Goal: Find specific page/section: Find specific page/section

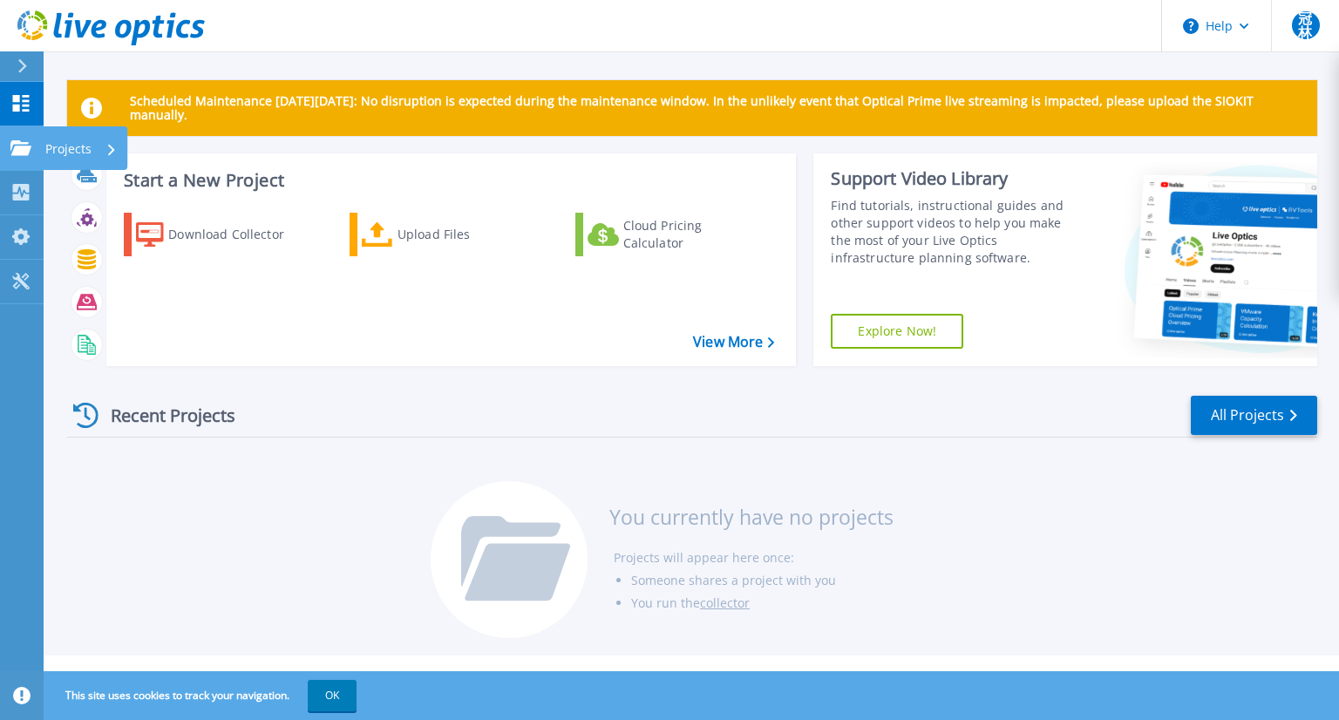
click at [54, 144] on p "Projects" at bounding box center [68, 148] width 46 height 45
click at [317, 531] on div "Recent Projects All Projects You currently have no projects Projects will appea…" at bounding box center [692, 518] width 1250 height 276
click at [58, 154] on p "Projects" at bounding box center [68, 148] width 46 height 45
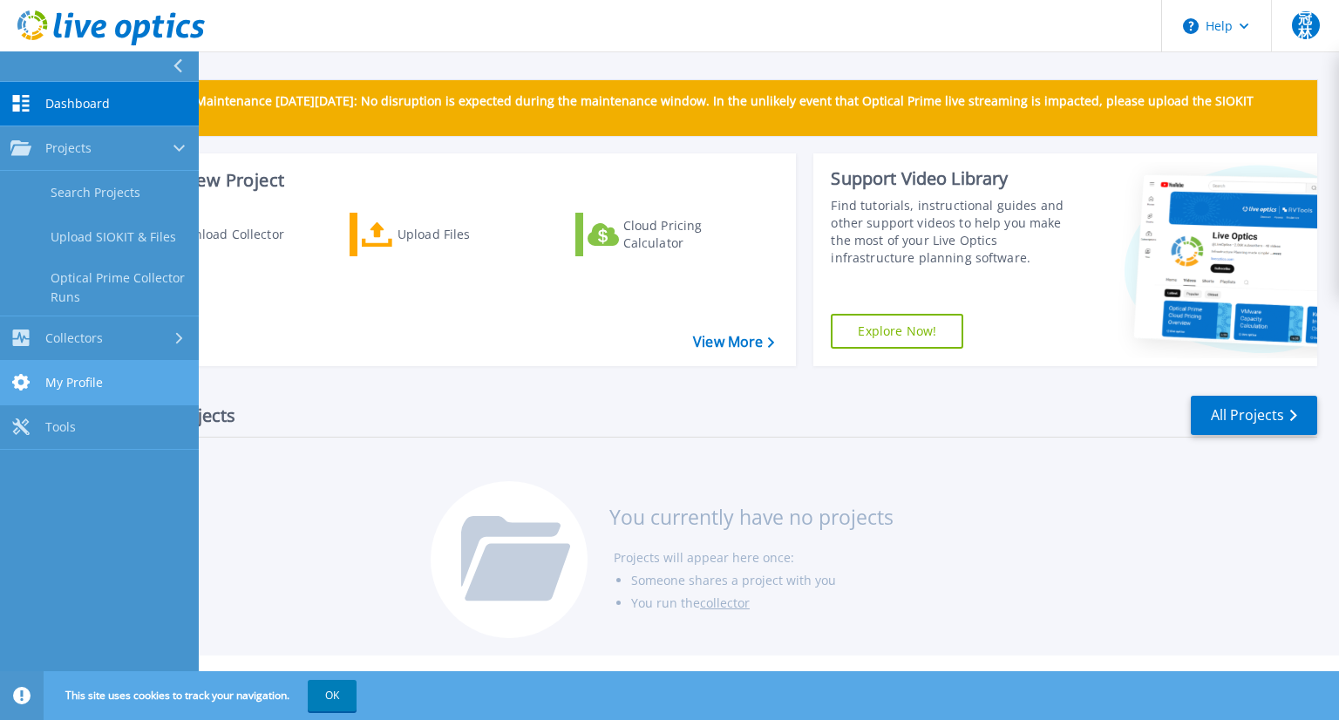
click at [98, 387] on span "My Profile" at bounding box center [74, 383] width 58 height 16
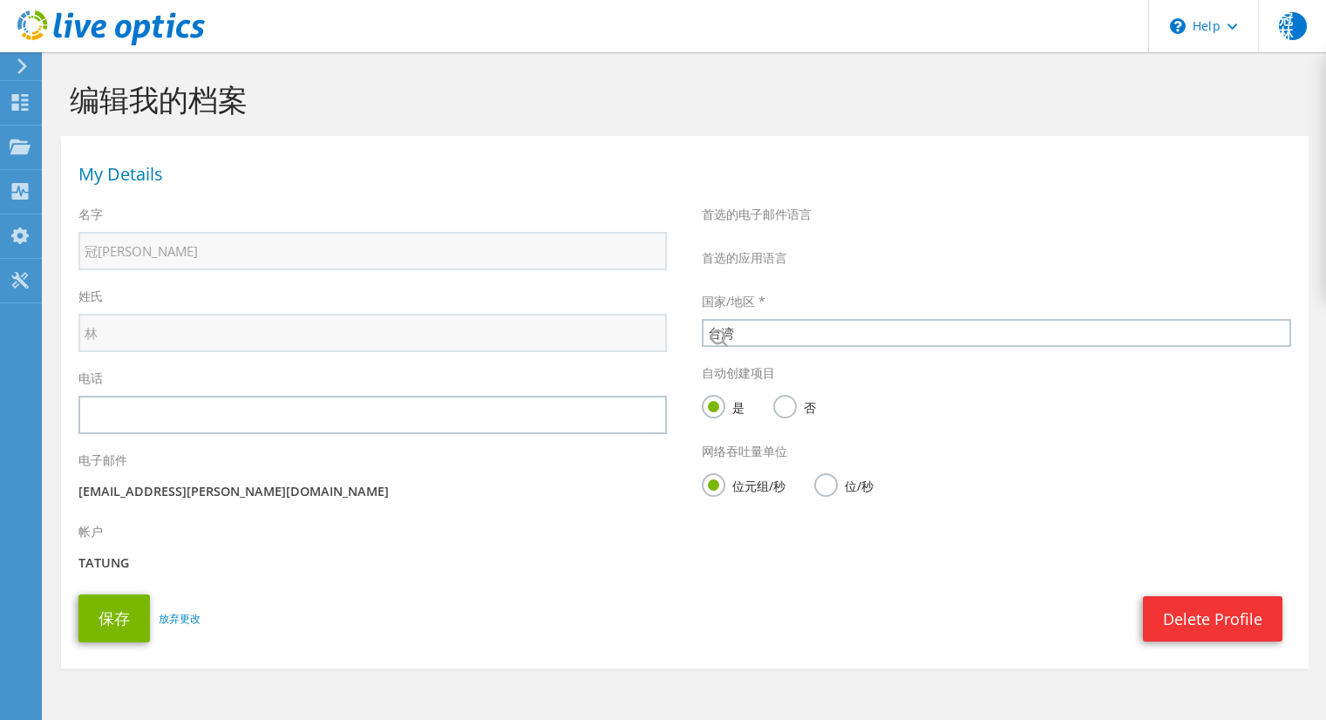
select select "220"
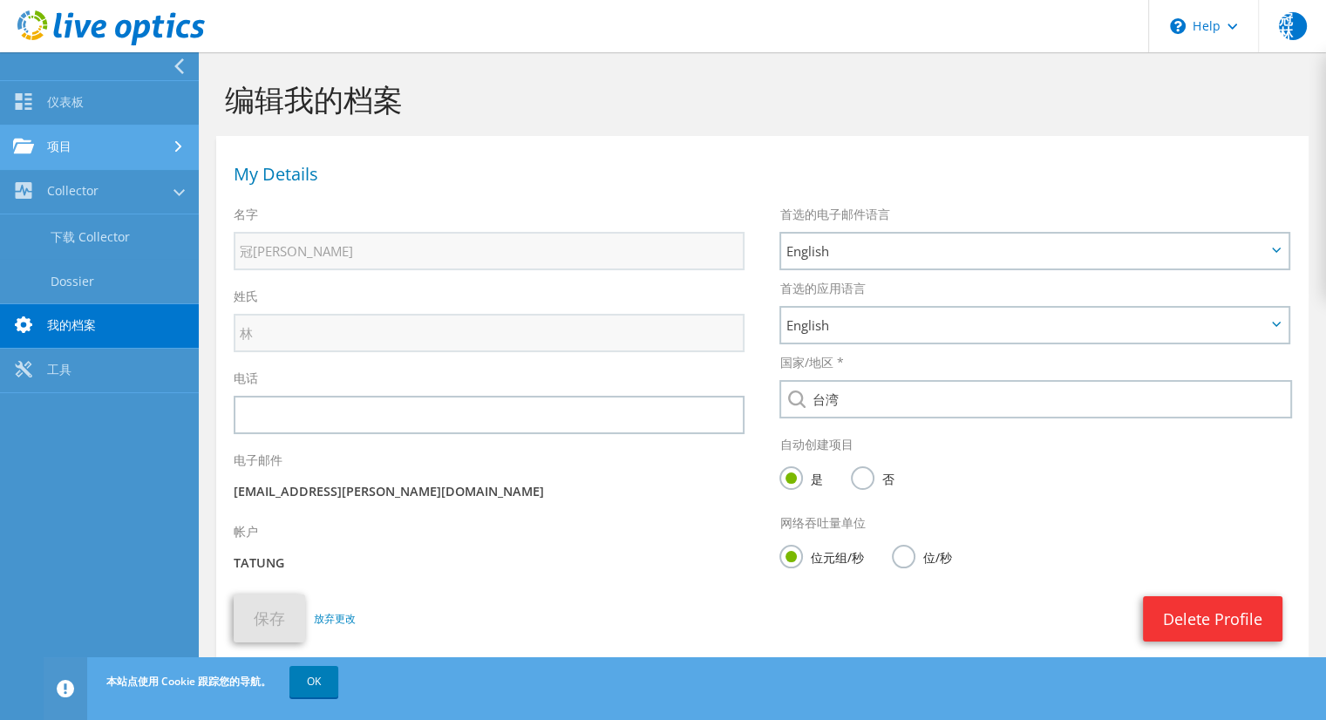
click at [92, 139] on link "项目" at bounding box center [99, 148] width 199 height 44
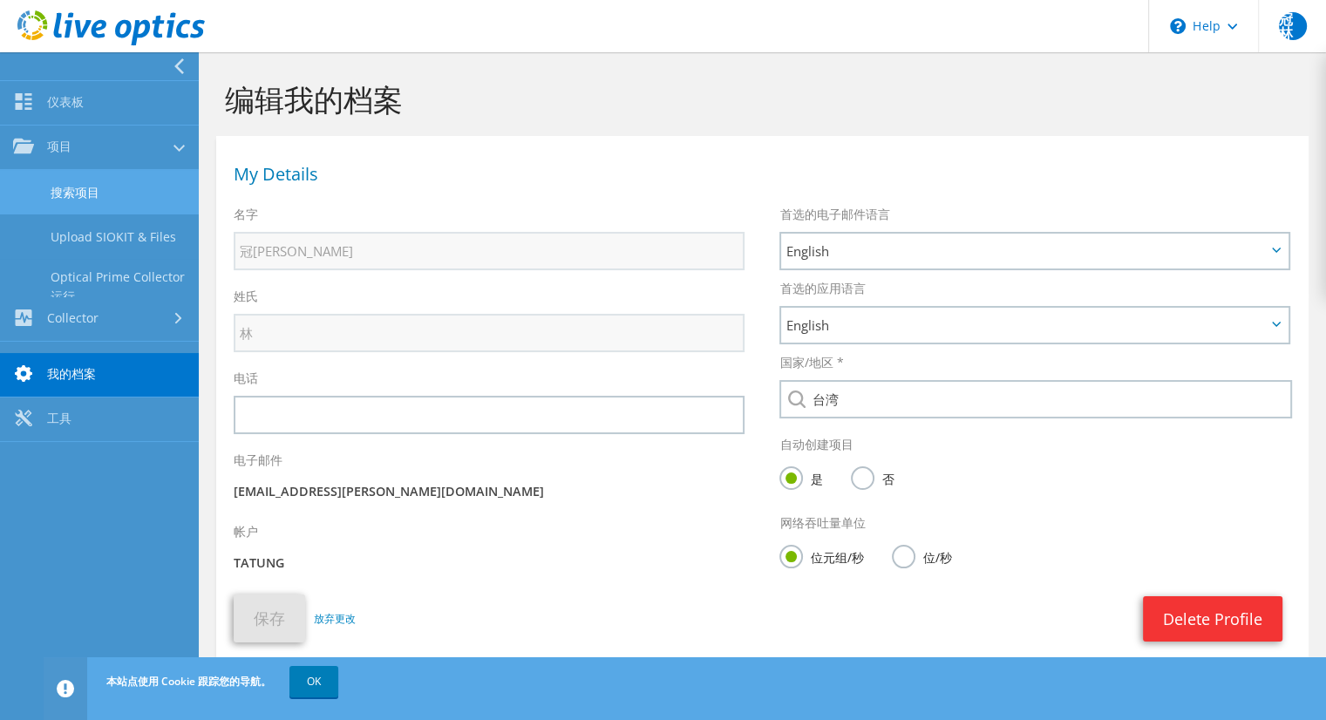
click at [99, 175] on link "搜索项目" at bounding box center [99, 192] width 199 height 44
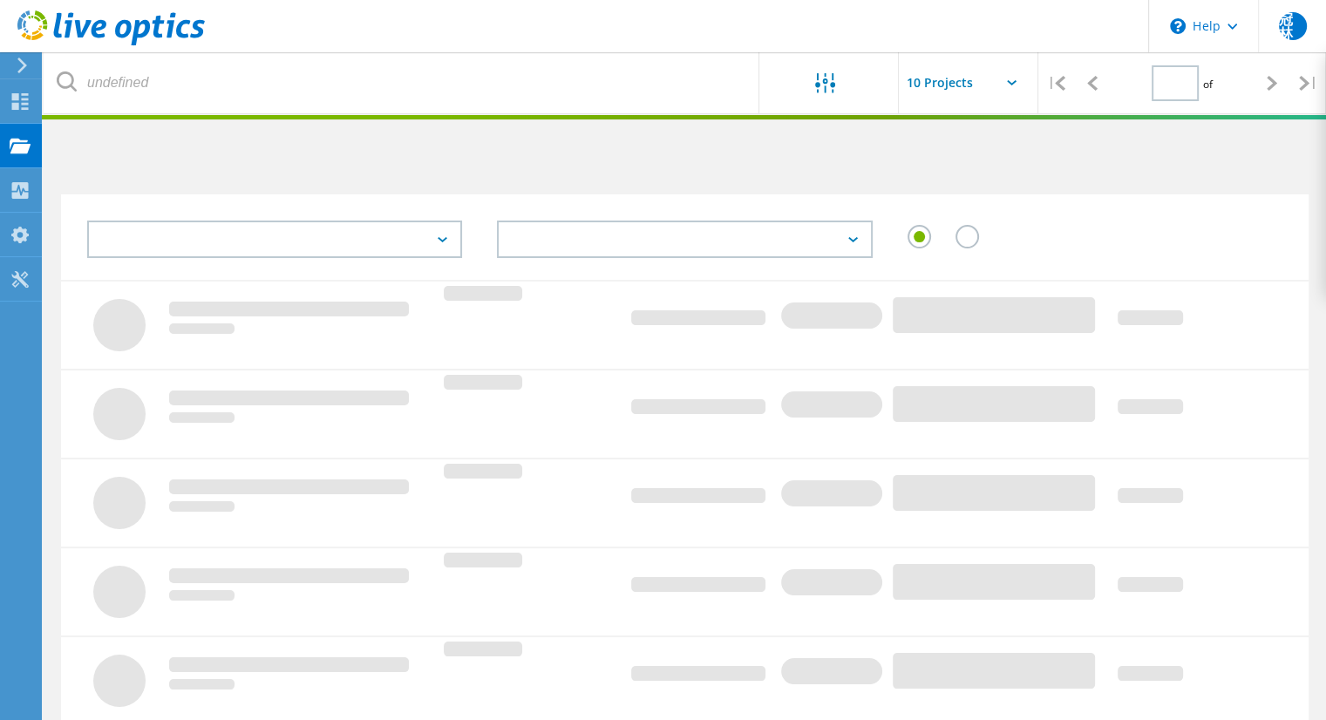
type input "1"
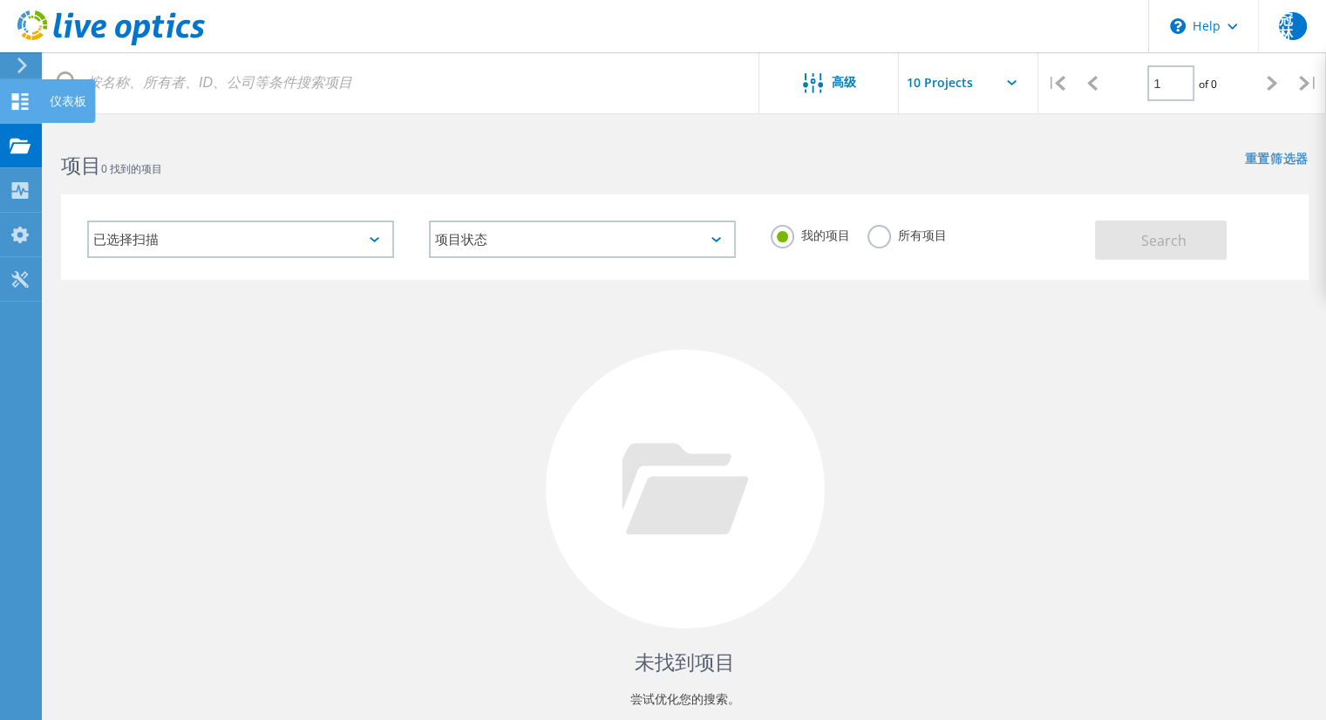
click at [48, 102] on div "仪表板" at bounding box center [68, 101] width 54 height 44
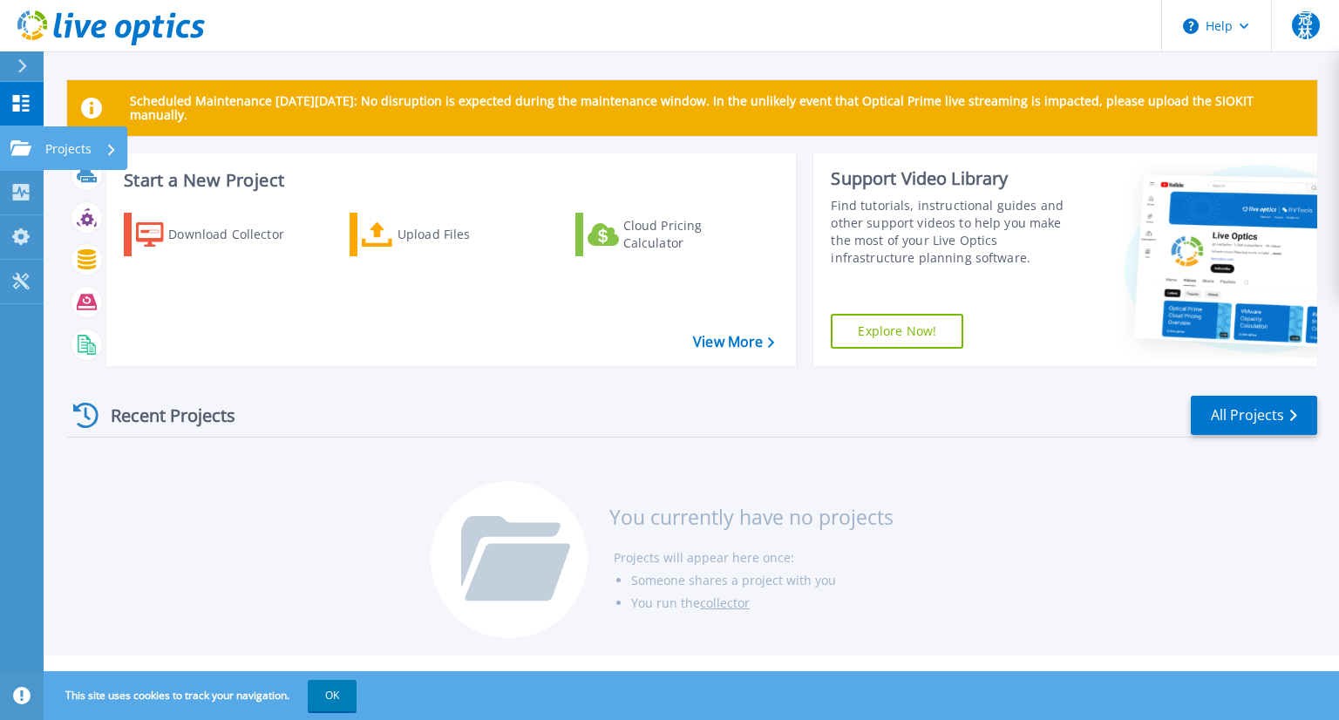
click at [51, 151] on p "Projects" at bounding box center [68, 148] width 46 height 45
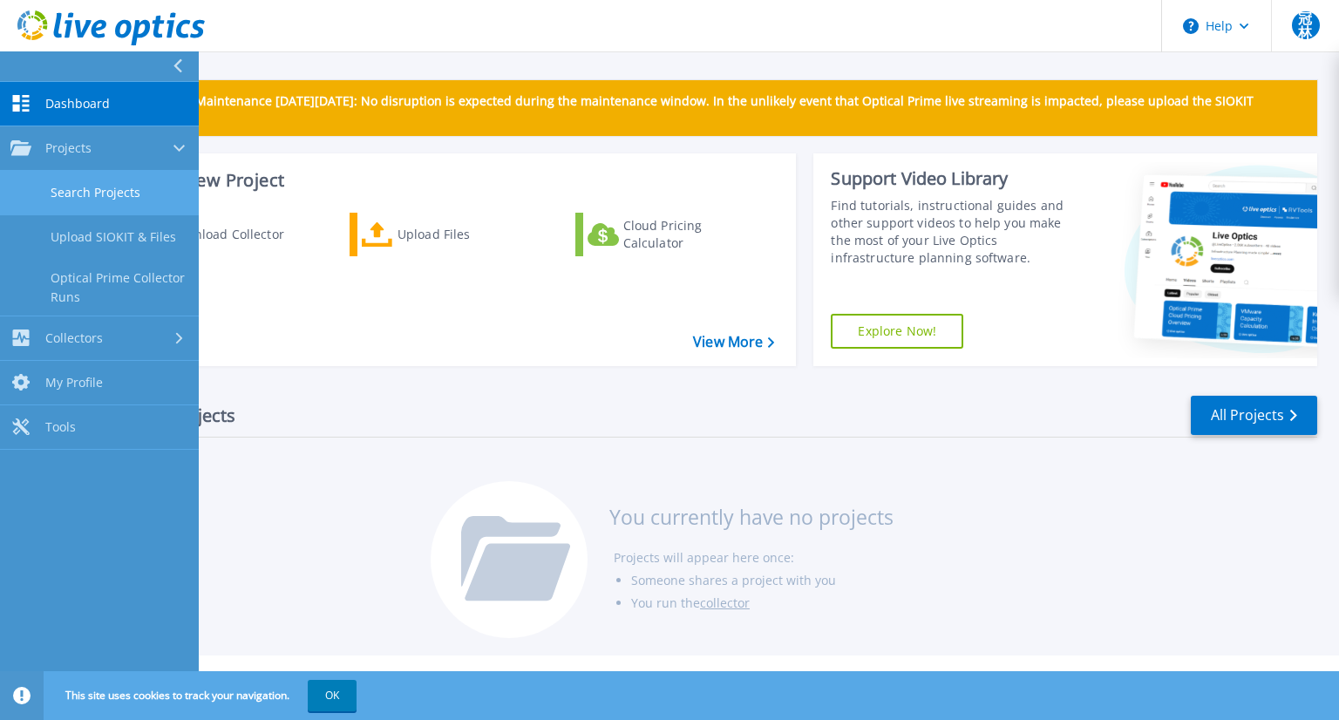
click at [122, 200] on link "Search Projects" at bounding box center [99, 193] width 199 height 44
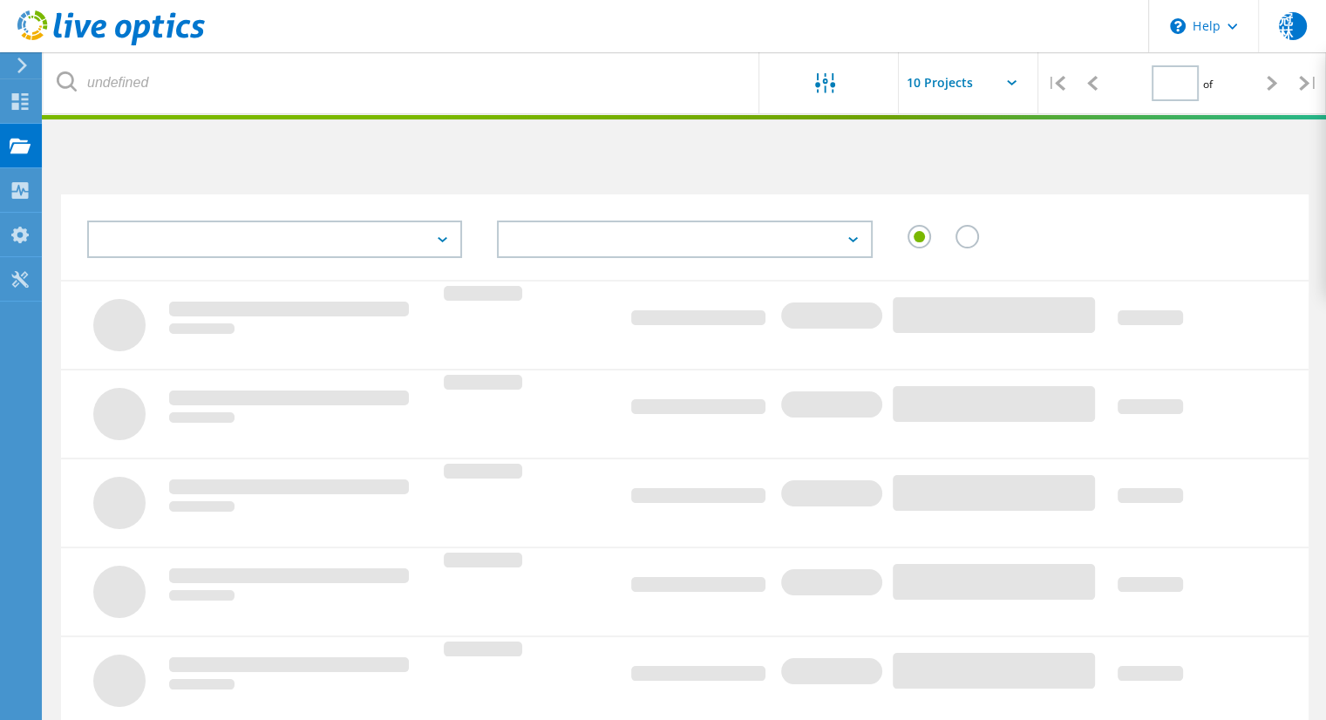
type input "1"
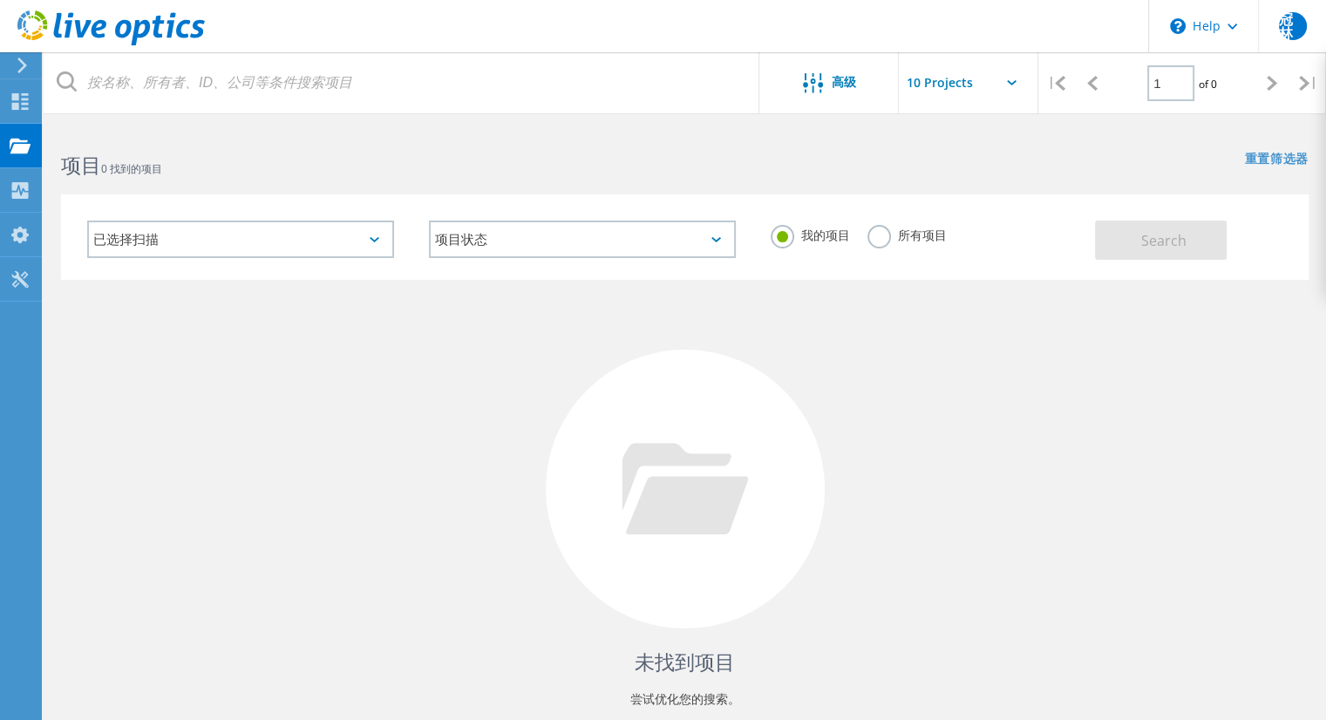
drag, startPoint x: 1079, startPoint y: 415, endPoint x: 1069, endPoint y: 404, distance: 14.8
click at [1079, 414] on div "未找到项目 尝试优化您的搜索。" at bounding box center [685, 505] width 1248 height 451
click at [1004, 76] on input "text" at bounding box center [986, 82] width 174 height 61
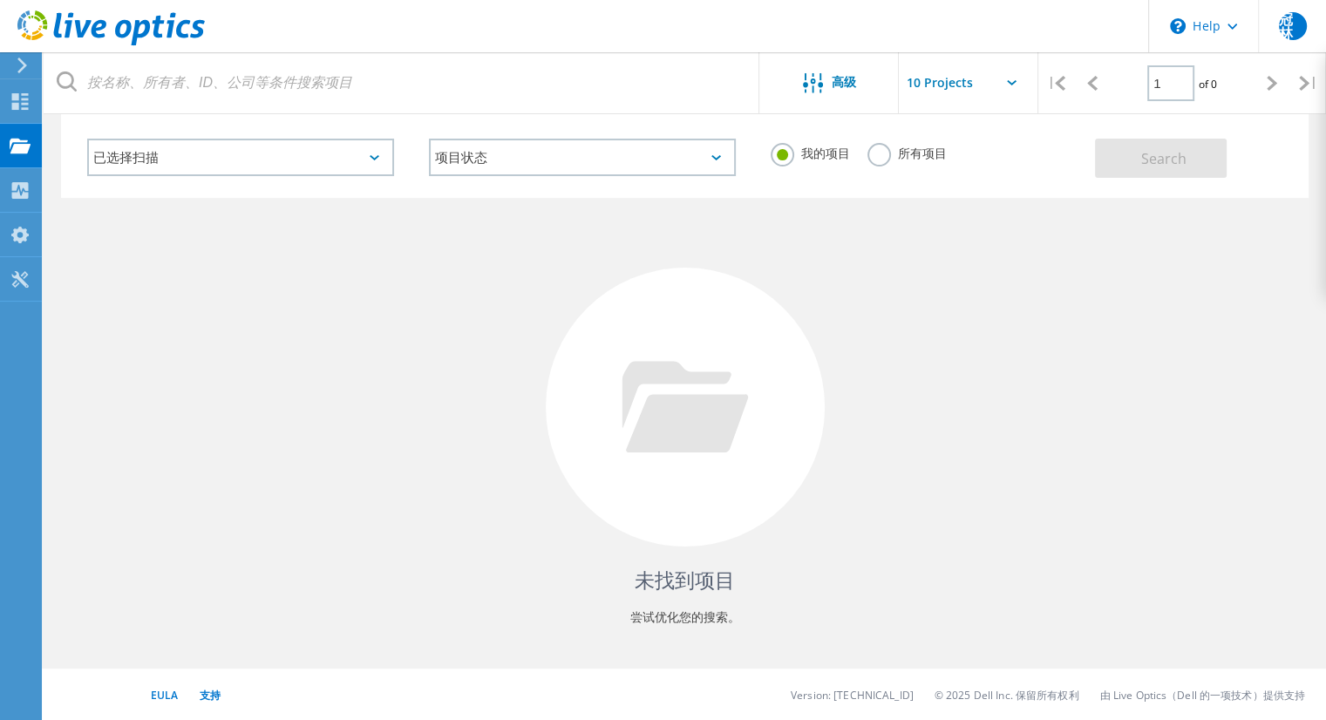
click at [680, 339] on div at bounding box center [685, 407] width 279 height 279
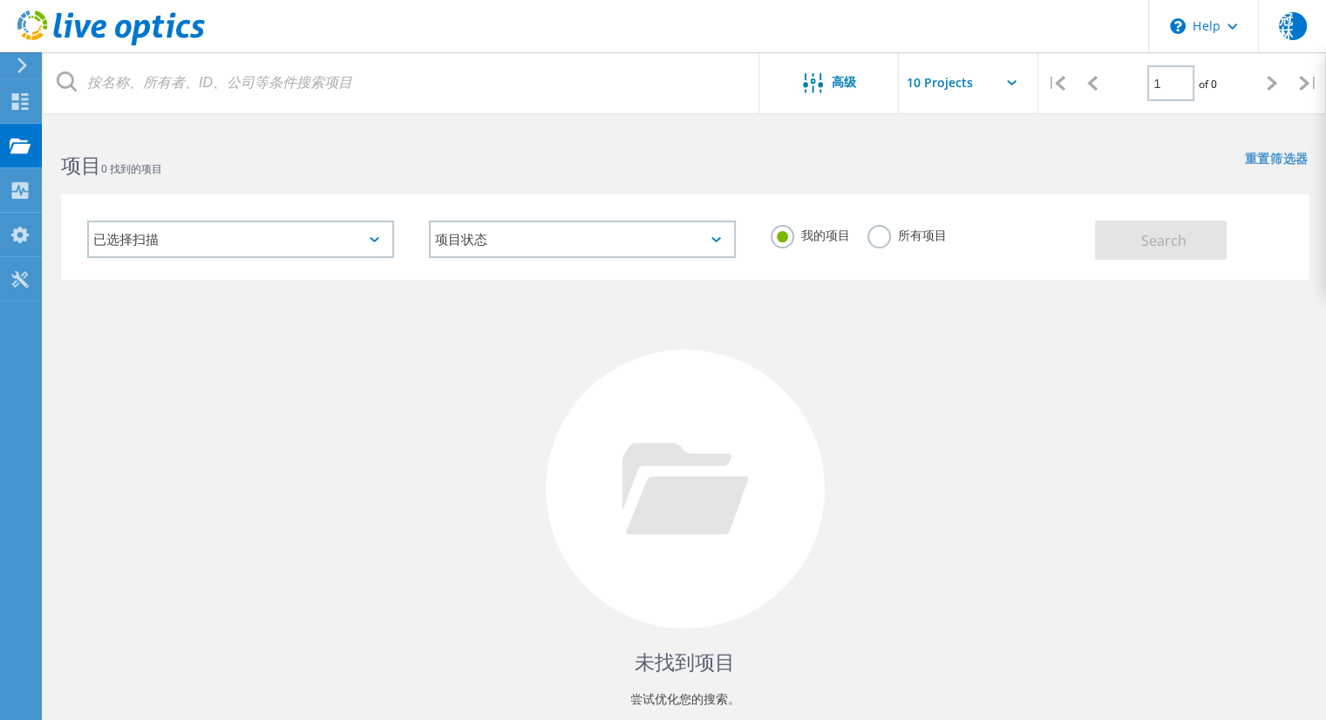
click at [23, 65] on icon at bounding box center [22, 66] width 13 height 16
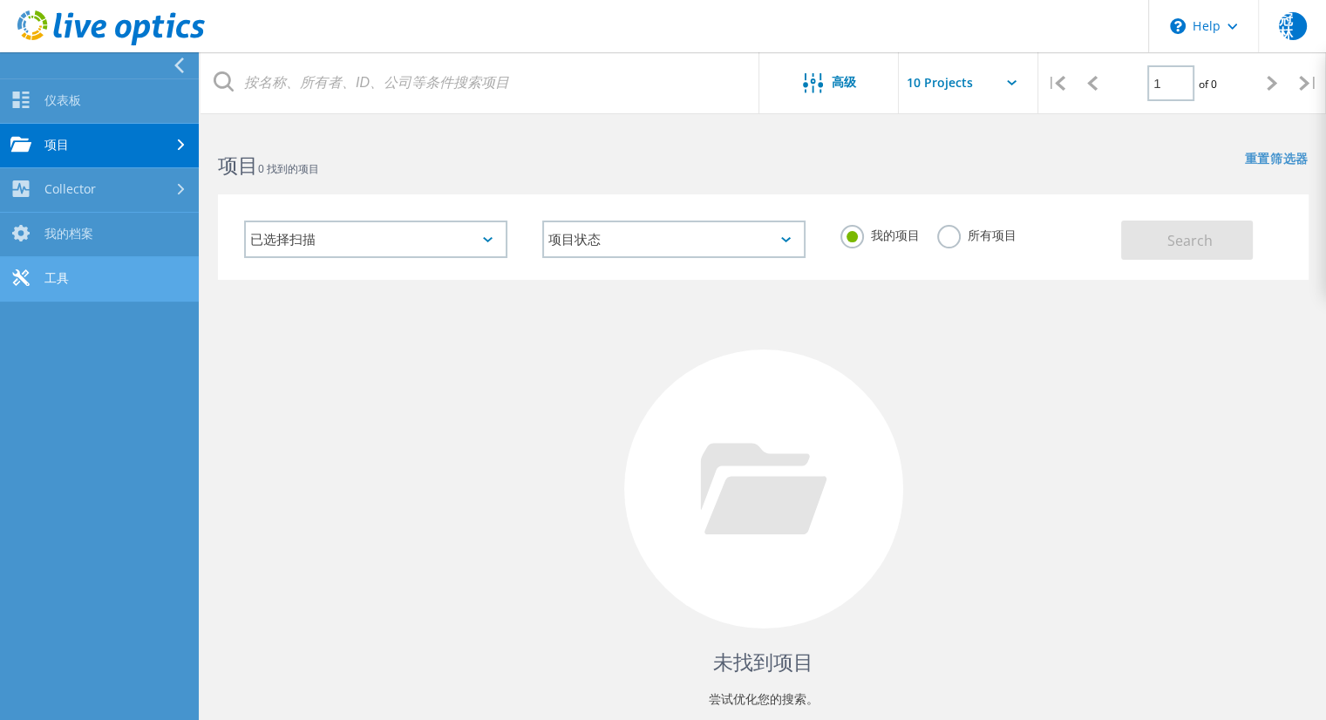
click at [58, 280] on link "工具" at bounding box center [99, 279] width 199 height 44
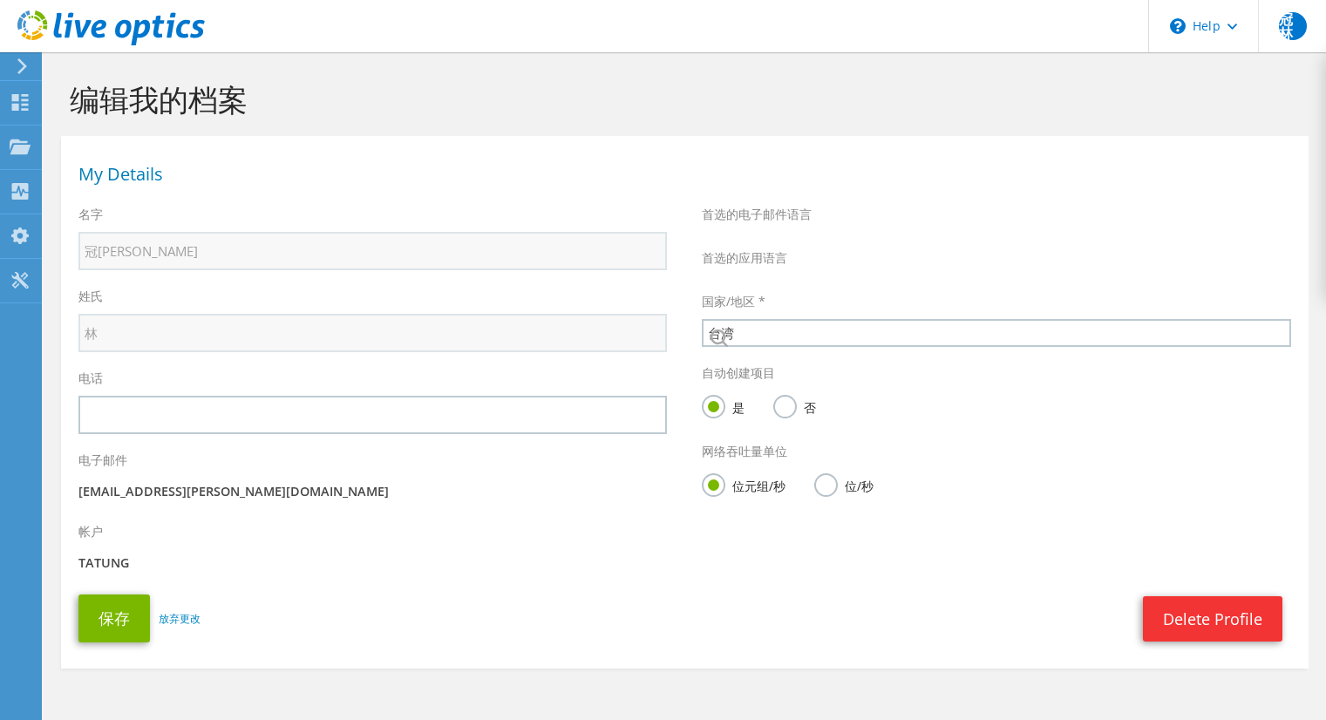
select select "220"
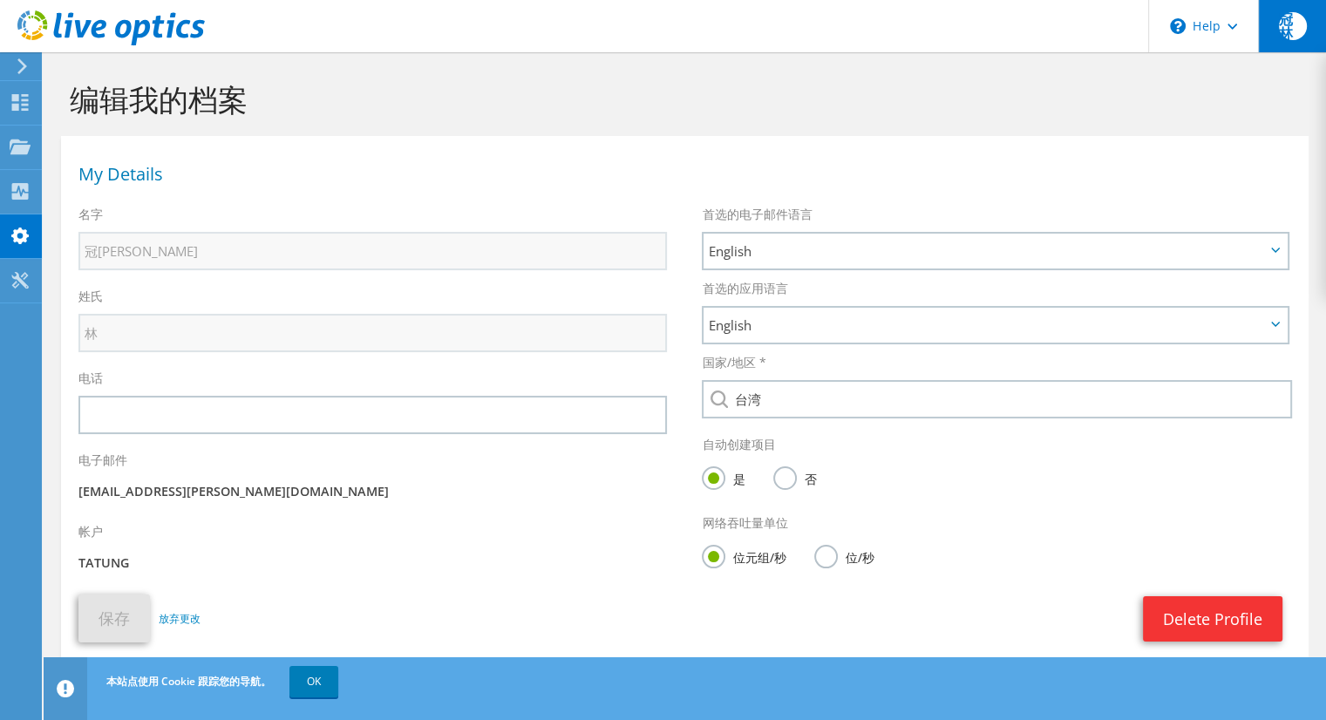
click at [1290, 25] on span "冠林" at bounding box center [1293, 26] width 28 height 28
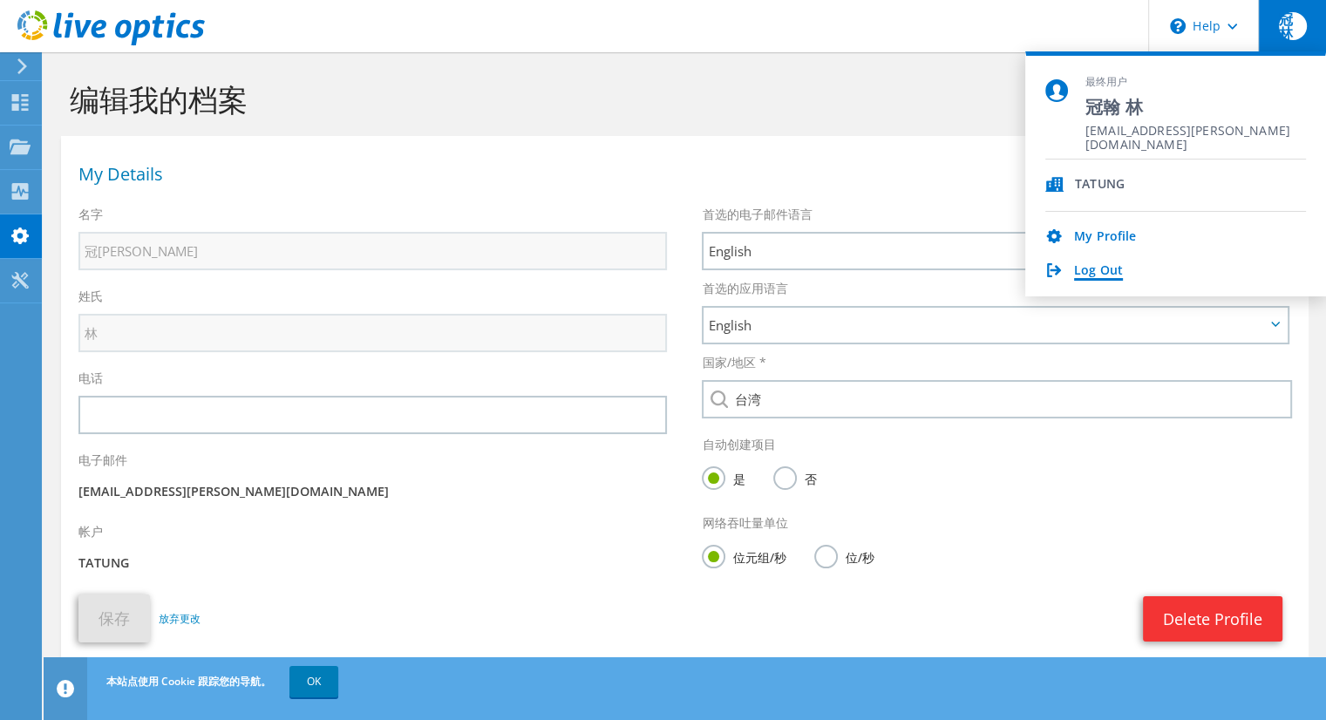
click at [1086, 267] on link "Log Out" at bounding box center [1098, 271] width 49 height 17
